Goal: Transaction & Acquisition: Obtain resource

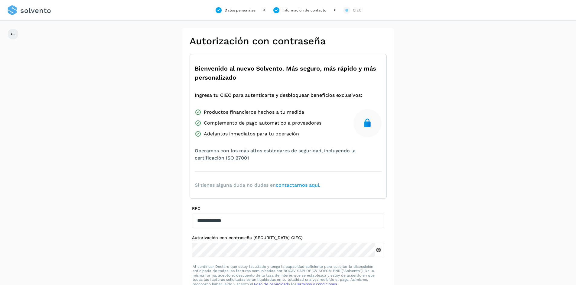
scroll to position [30, 0]
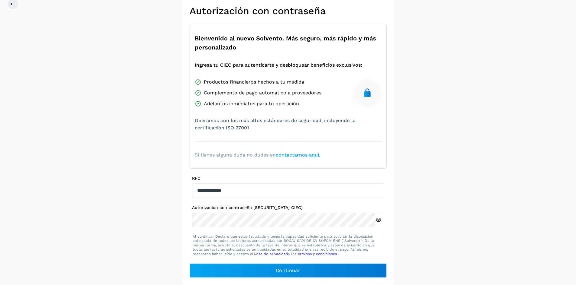
click at [378, 220] on icon at bounding box center [378, 220] width 6 height 6
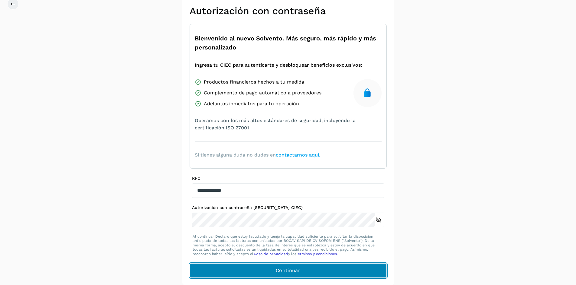
click at [289, 272] on span "Continuar" at bounding box center [288, 271] width 24 height 7
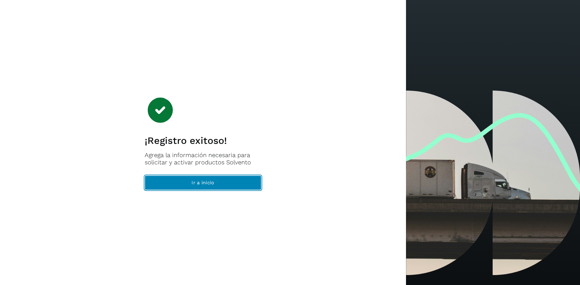
click at [210, 185] on span "Ir a inicio" at bounding box center [203, 183] width 23 height 7
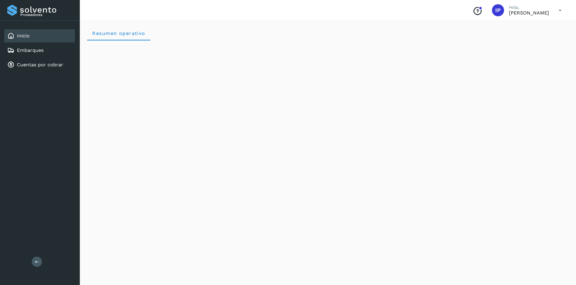
click at [559, 10] on icon at bounding box center [559, 10] width 12 height 12
click at [104, 6] on div at bounding box center [288, 142] width 576 height 285
click at [28, 67] on link "Cuentas por cobrar" at bounding box center [40, 65] width 46 height 6
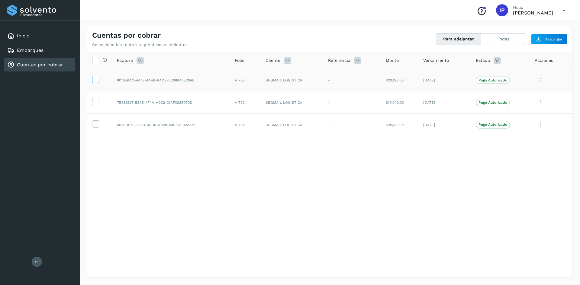
click at [94, 79] on icon at bounding box center [95, 79] width 6 height 6
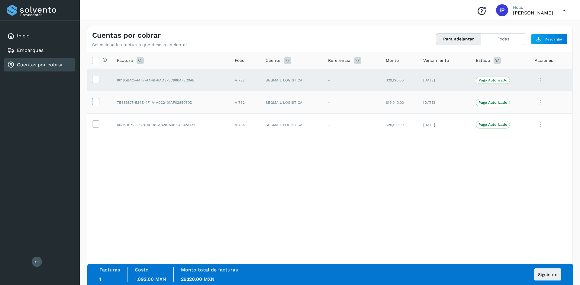
click at [95, 104] on icon at bounding box center [95, 101] width 6 height 6
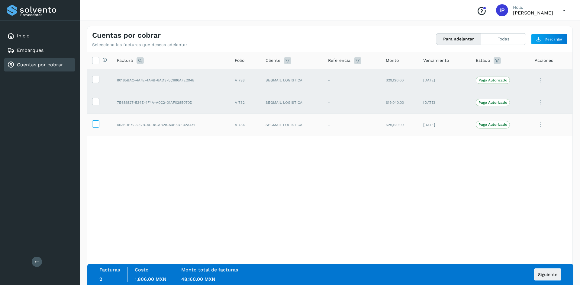
click at [98, 126] on icon at bounding box center [95, 124] width 6 height 6
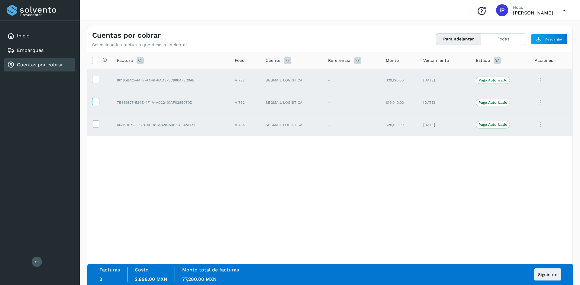
click at [99, 102] on label at bounding box center [95, 101] width 7 height 7
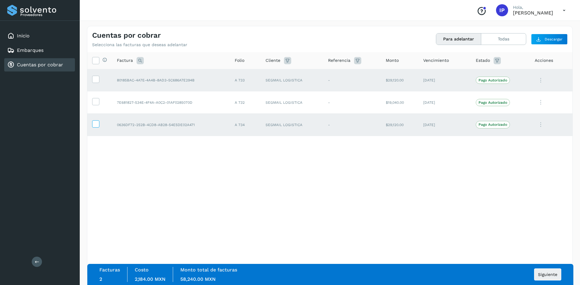
click at [96, 124] on icon at bounding box center [95, 124] width 6 height 6
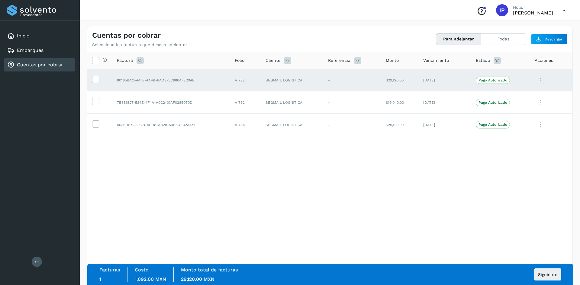
click at [541, 81] on icon at bounding box center [541, 80] width 12 height 12
click at [524, 163] on div at bounding box center [290, 142] width 580 height 285
drag, startPoint x: 492, startPoint y: 79, endPoint x: 523, endPoint y: 158, distance: 84.8
click at [523, 158] on div "Selecciona todas las facturas disponibles para adelanto Factura Folio Cliente R…" at bounding box center [329, 152] width 485 height 201
click at [95, 102] on icon at bounding box center [95, 101] width 6 height 6
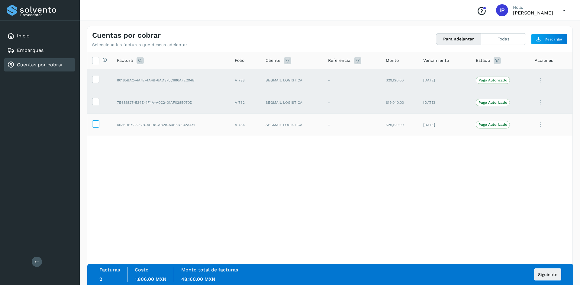
click at [97, 125] on icon at bounding box center [95, 124] width 6 height 6
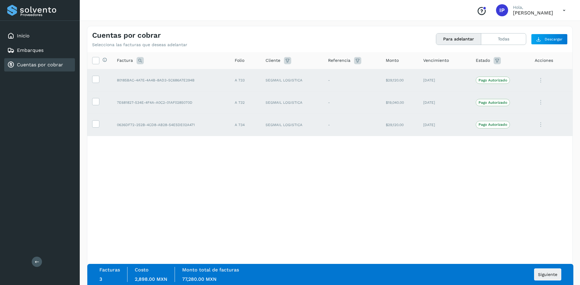
click at [474, 127] on td "Pago Autorizado" at bounding box center [500, 125] width 59 height 22
click at [282, 156] on div "Selecciona todas las facturas disponibles para adelanto Factura Folio Cliente R…" at bounding box center [329, 152] width 485 height 201
click at [550, 274] on span "Siguiente" at bounding box center [547, 275] width 19 height 4
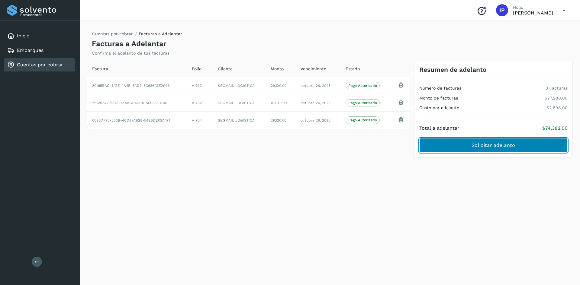
click at [504, 145] on span "Solicitar adelanto" at bounding box center [494, 145] width 44 height 7
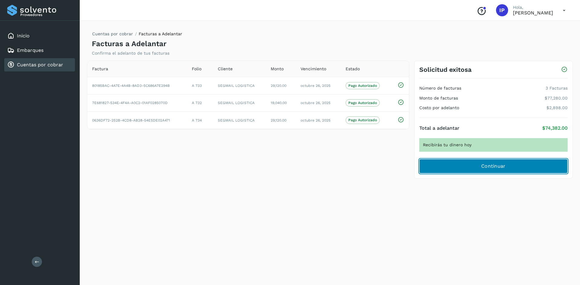
click at [502, 166] on span "Continuar" at bounding box center [493, 166] width 24 height 7
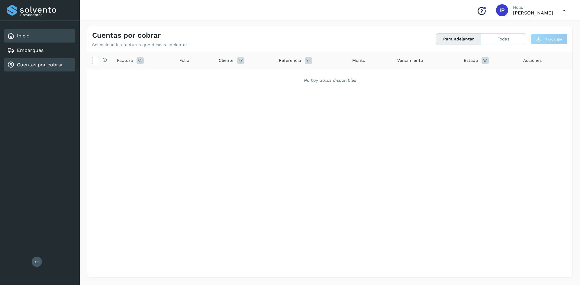
click at [26, 34] on link "Inicio" at bounding box center [23, 36] width 13 height 6
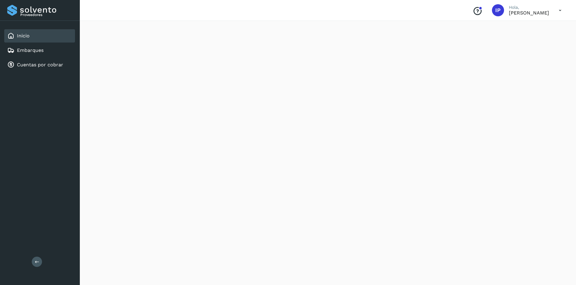
scroll to position [91, 0]
click at [20, 51] on link "Embarques" at bounding box center [30, 50] width 27 height 6
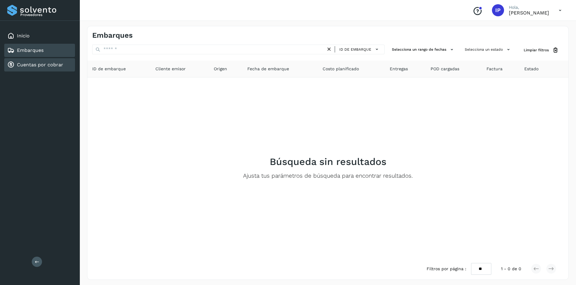
click at [47, 67] on link "Cuentas por cobrar" at bounding box center [40, 65] width 46 height 6
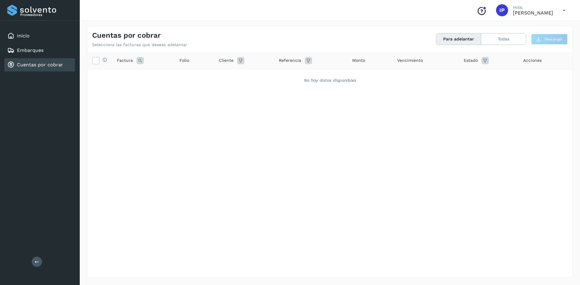
click at [565, 11] on icon at bounding box center [564, 10] width 12 height 12
click at [532, 27] on div "Cerrar sesión" at bounding box center [534, 26] width 72 height 11
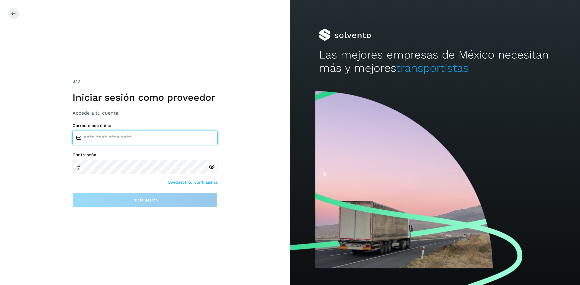
type input "****"
